Goal: Information Seeking & Learning: Find specific fact

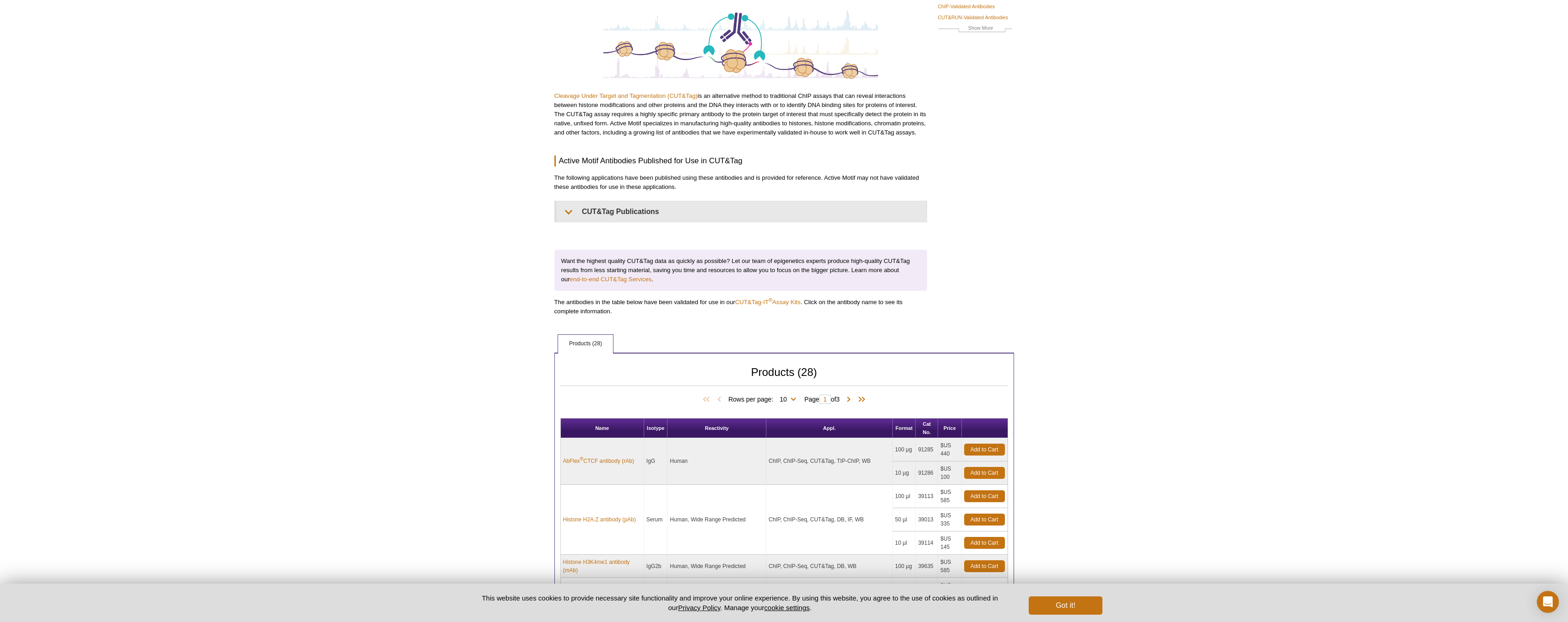
scroll to position [196, 0]
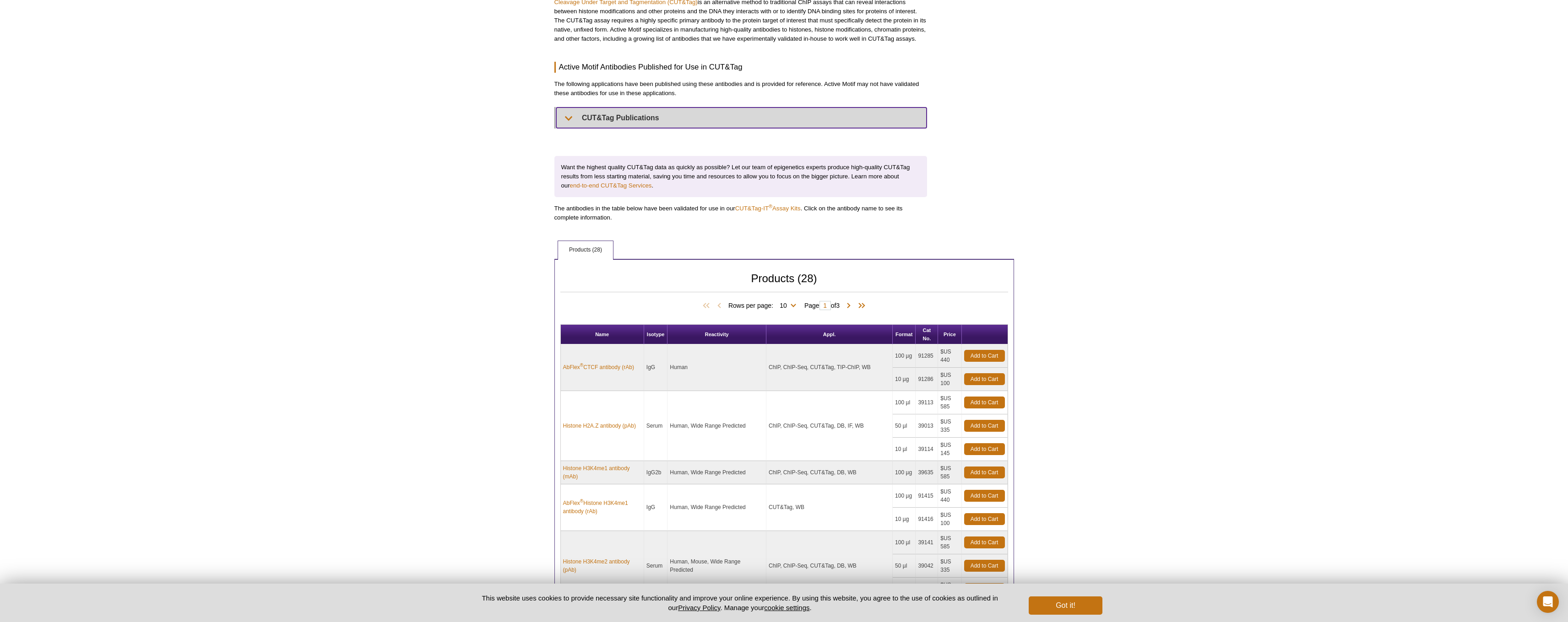
click at [619, 119] on summary "CUT&Tag Publications" at bounding box center [742, 118] width 370 height 21
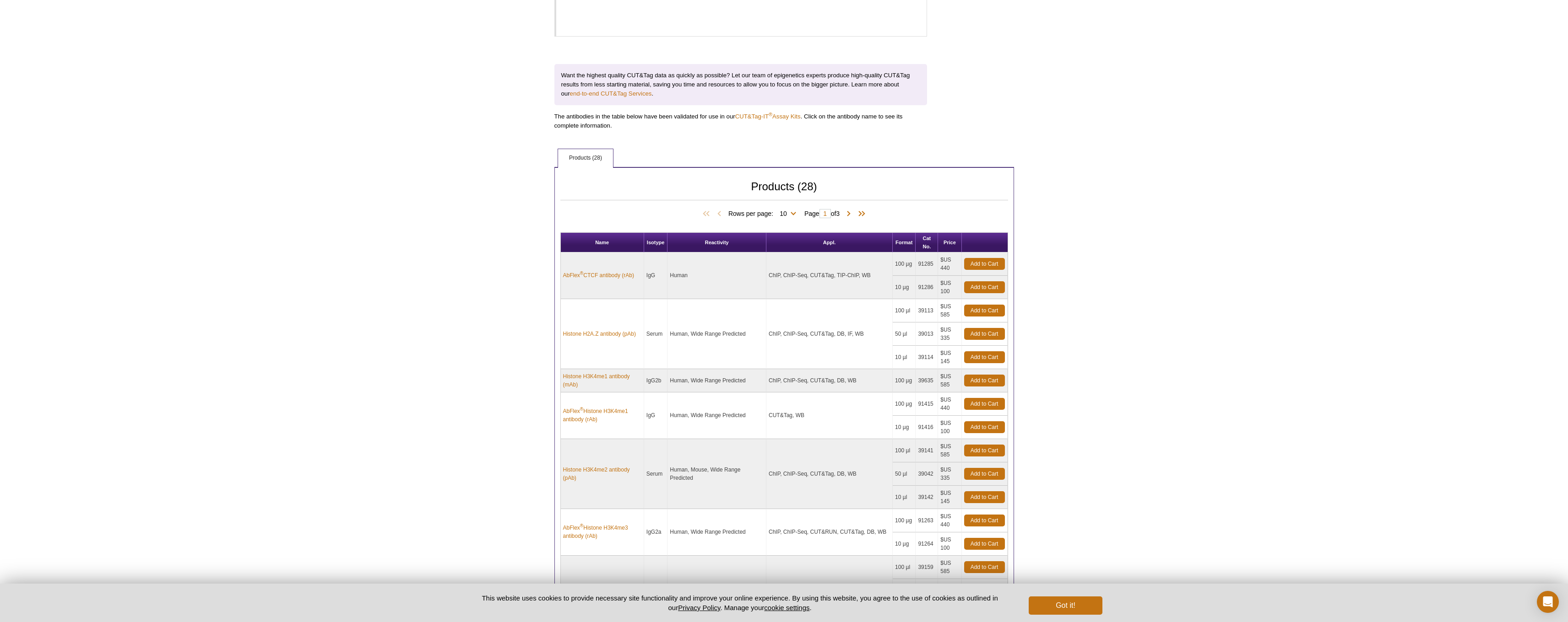
scroll to position [652, 0]
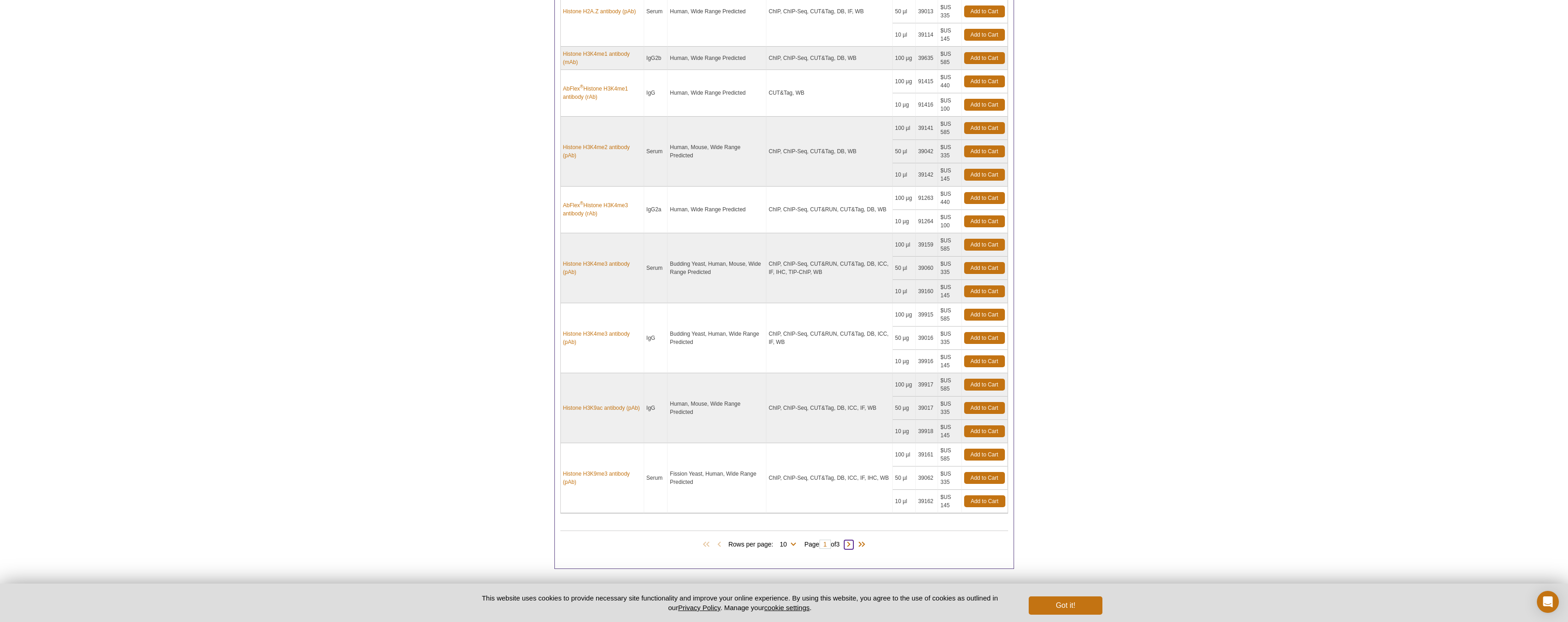
click at [850, 543] on span at bounding box center [848, 544] width 9 height 9
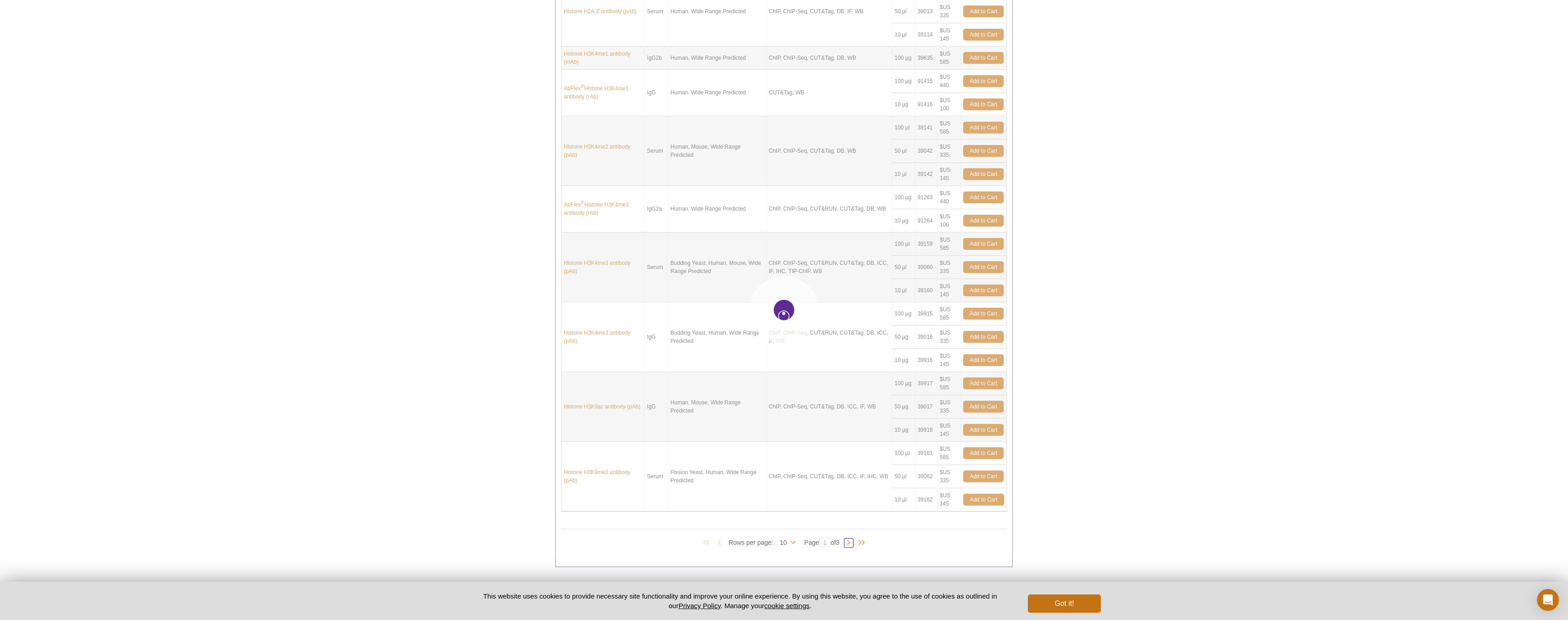
type input "2"
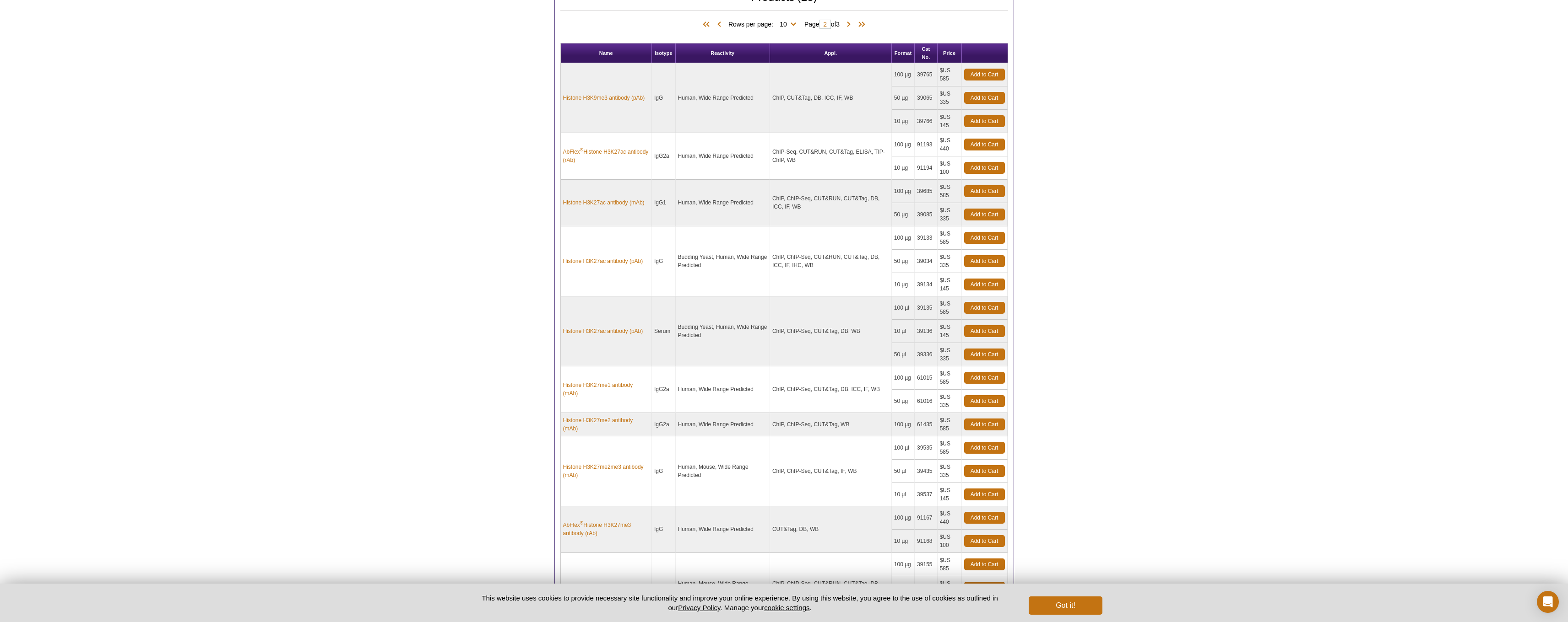
scroll to position [0, 0]
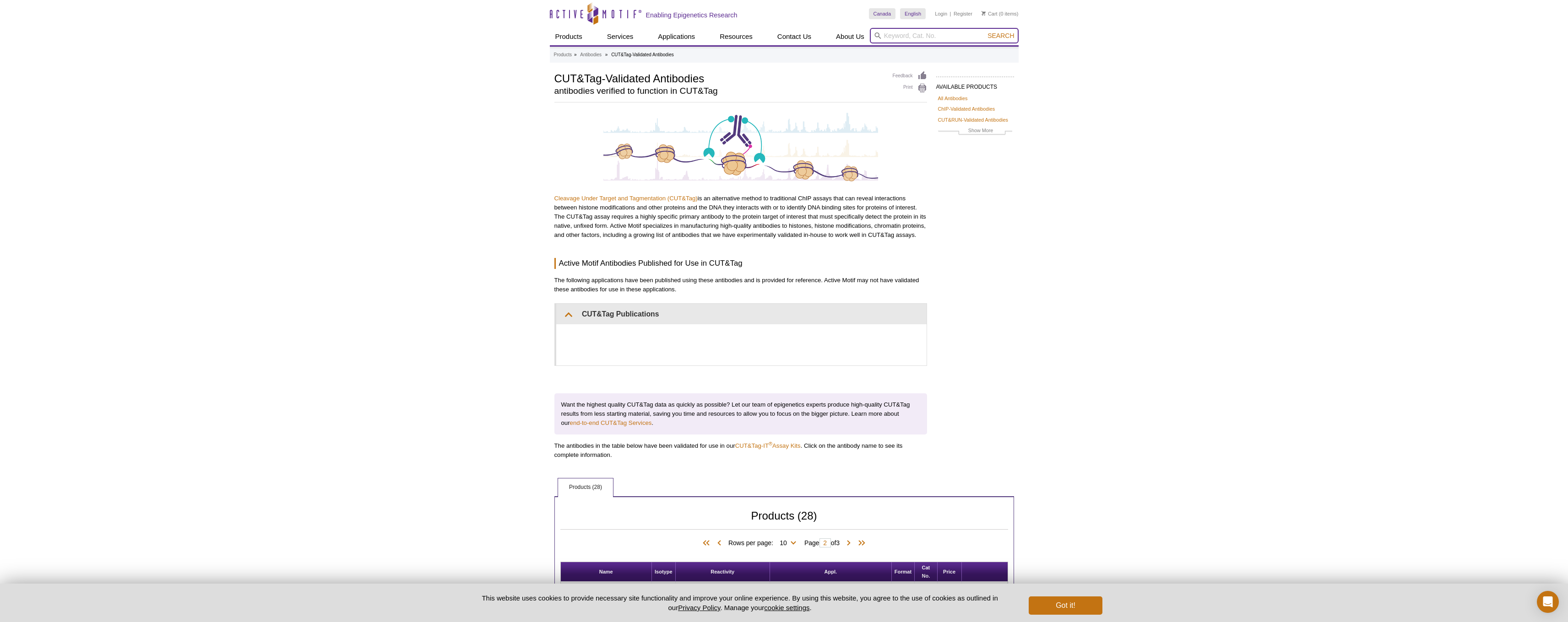
click at [965, 35] on input "search" at bounding box center [944, 35] width 149 height 15
type input "Notch"
click at [1001, 35] on button "Search" at bounding box center [1001, 35] width 32 height 8
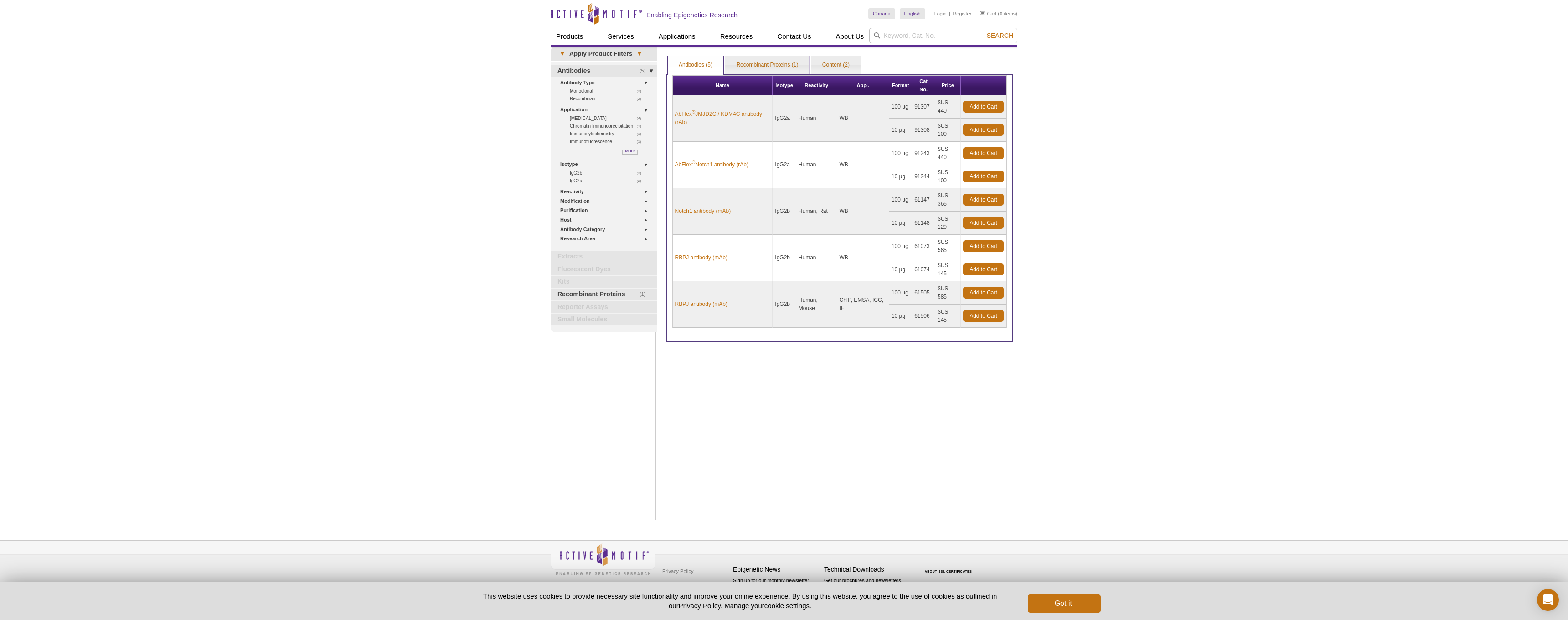
click at [712, 163] on link "AbFlex ® Notch1 antibody (rAb)" at bounding box center [712, 164] width 74 height 8
